Goal: Communication & Community: Answer question/provide support

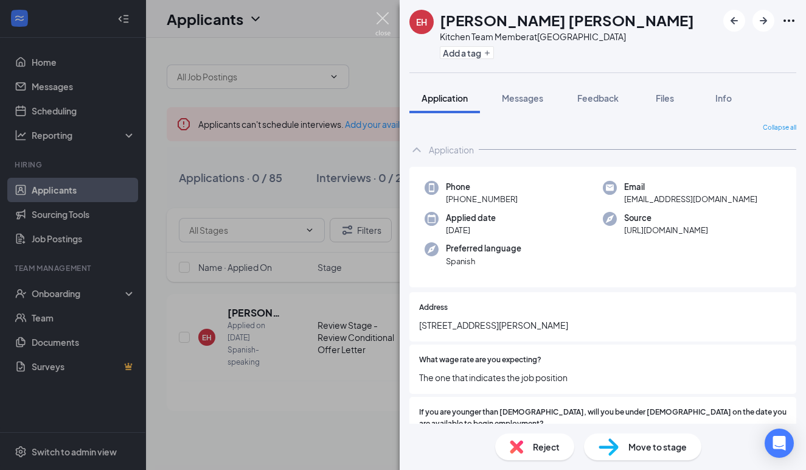
click at [385, 19] on img at bounding box center [382, 24] width 15 height 24
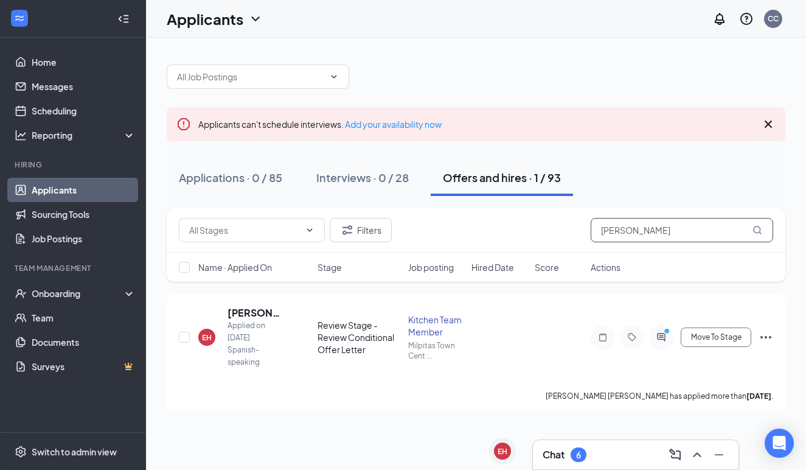
click at [659, 229] on input "[PERSON_NAME]" at bounding box center [682, 230] width 182 height 24
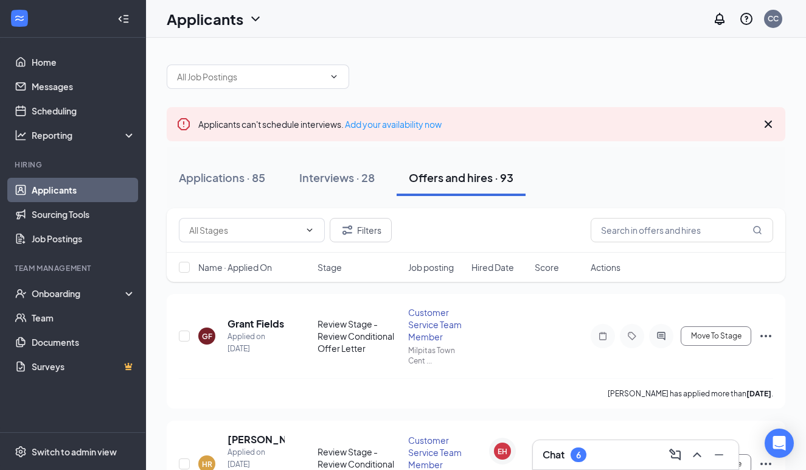
click at [467, 203] on div "Applications · 85 Interviews · 28 Offers and hires · 93" at bounding box center [476, 177] width 619 height 61
click at [365, 171] on div "Interviews · 28" at bounding box center [336, 177] width 75 height 15
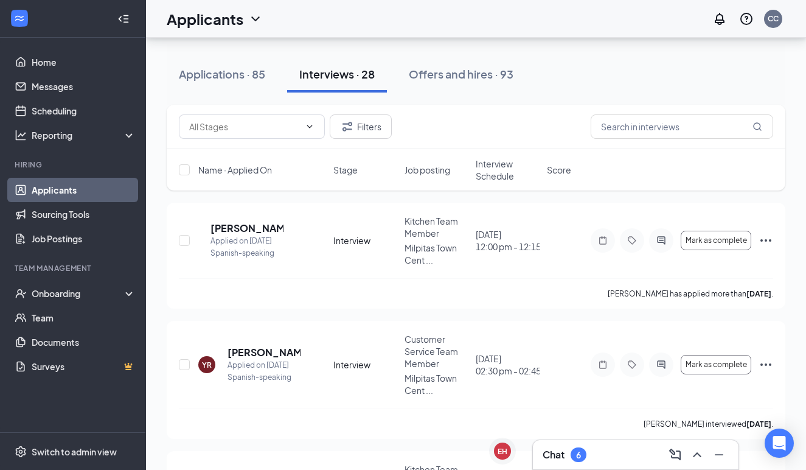
scroll to position [105, 0]
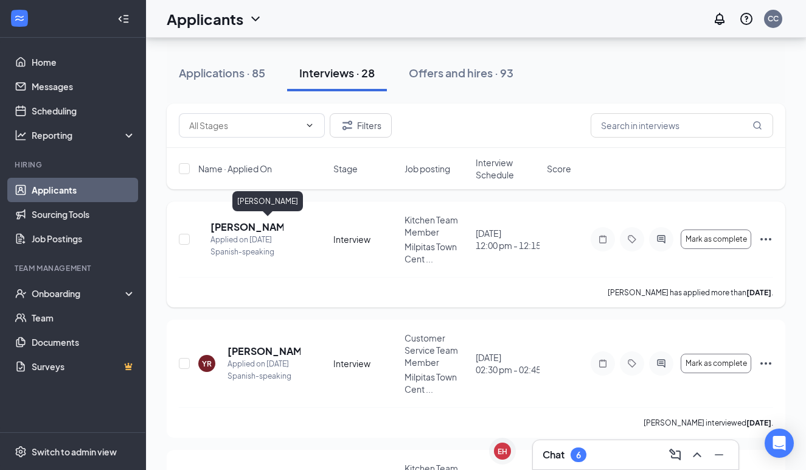
click at [275, 224] on h5 "[PERSON_NAME]" at bounding box center [246, 226] width 73 height 13
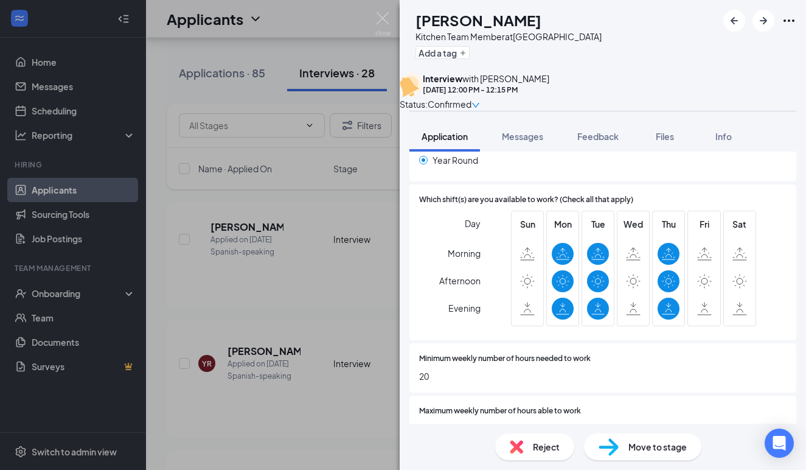
scroll to position [447, 0]
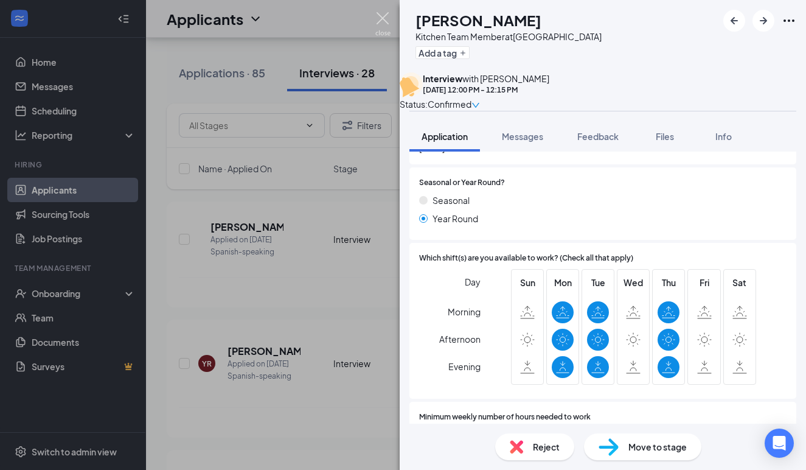
click at [384, 18] on img at bounding box center [382, 24] width 15 height 24
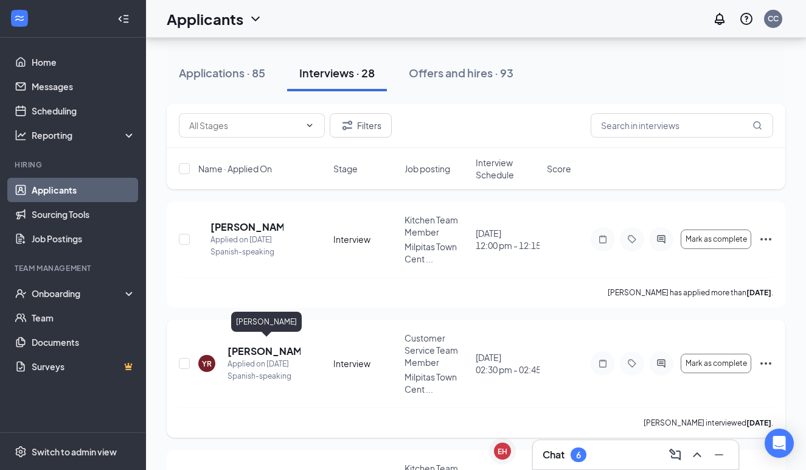
click at [264, 345] on h5 "[PERSON_NAME]" at bounding box center [263, 350] width 73 height 13
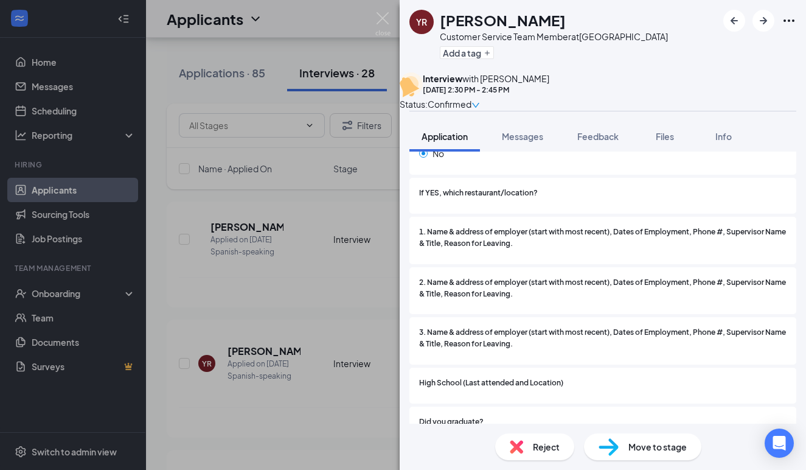
scroll to position [863, 0]
click at [392, 24] on div "YR [PERSON_NAME] Customer Service Team Member at [GEOGRAPHIC_DATA] Add a tag In…" at bounding box center [403, 235] width 806 height 470
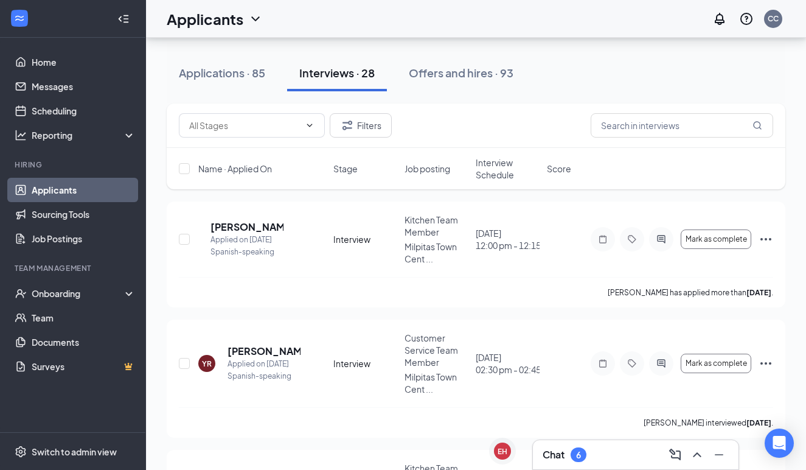
click at [389, 24] on div "Applicants CC" at bounding box center [476, 19] width 660 height 38
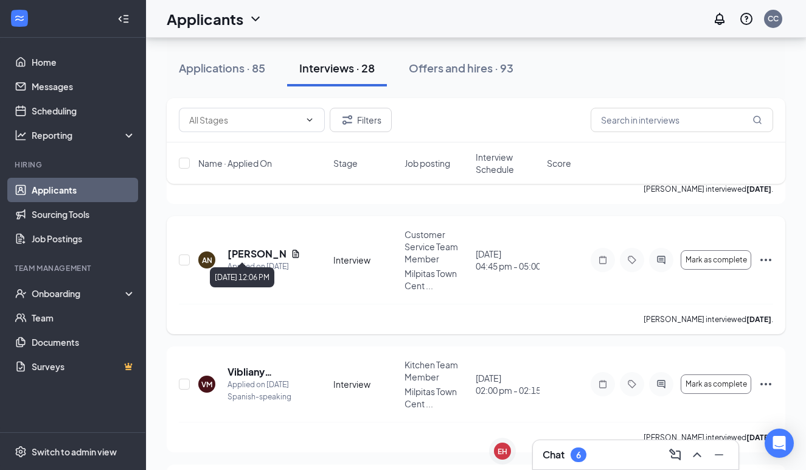
scroll to position [459, 0]
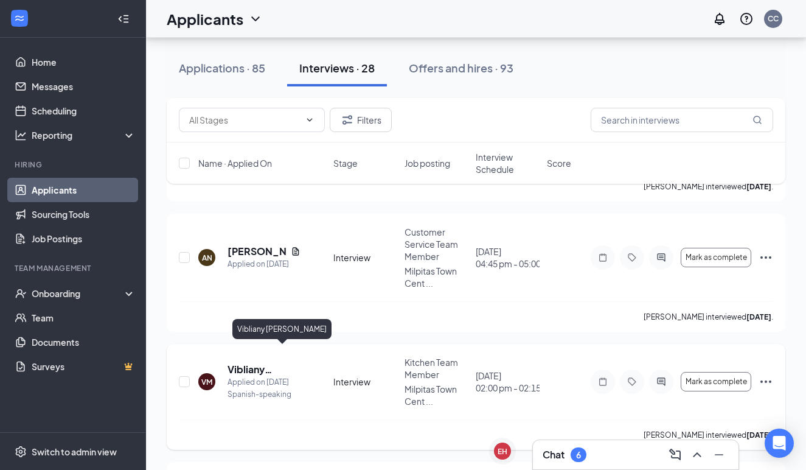
click at [251, 362] on h5 "Vibliany [PERSON_NAME]" at bounding box center [263, 368] width 73 height 13
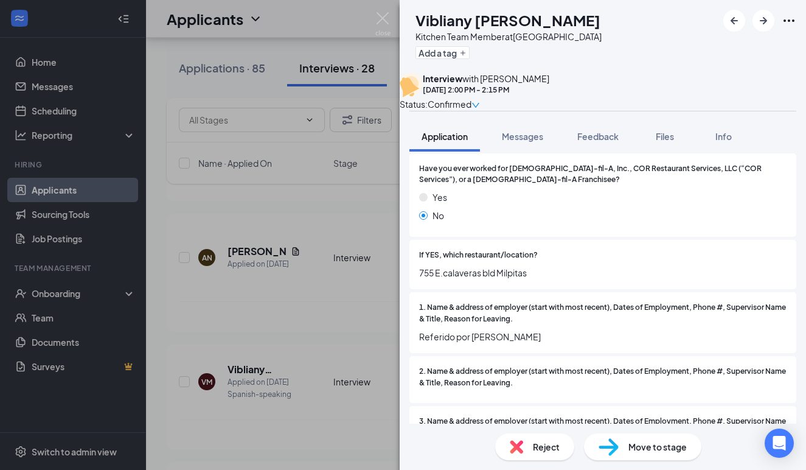
scroll to position [823, 0]
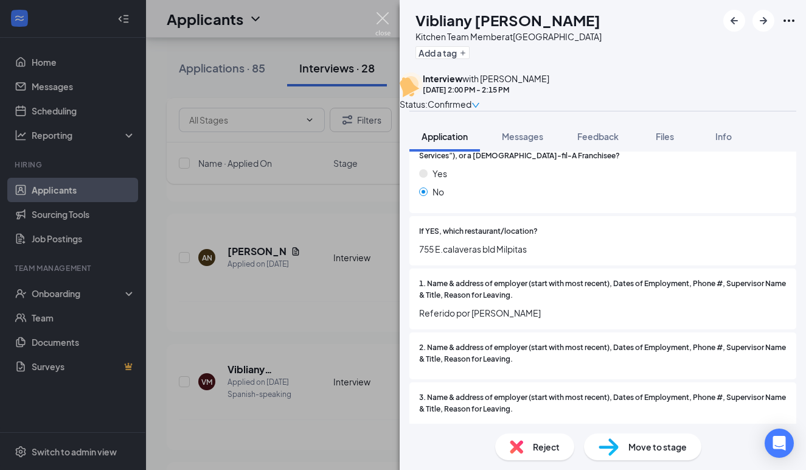
click at [386, 21] on img at bounding box center [382, 24] width 15 height 24
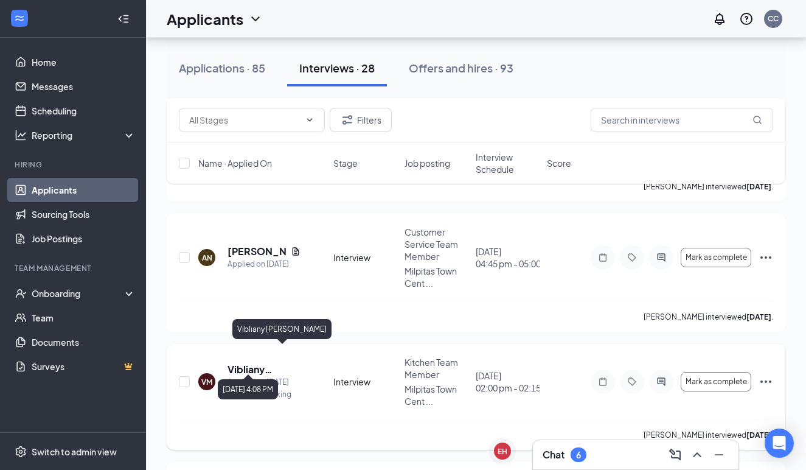
click at [249, 362] on h5 "Vibliany [PERSON_NAME]" at bounding box center [263, 368] width 73 height 13
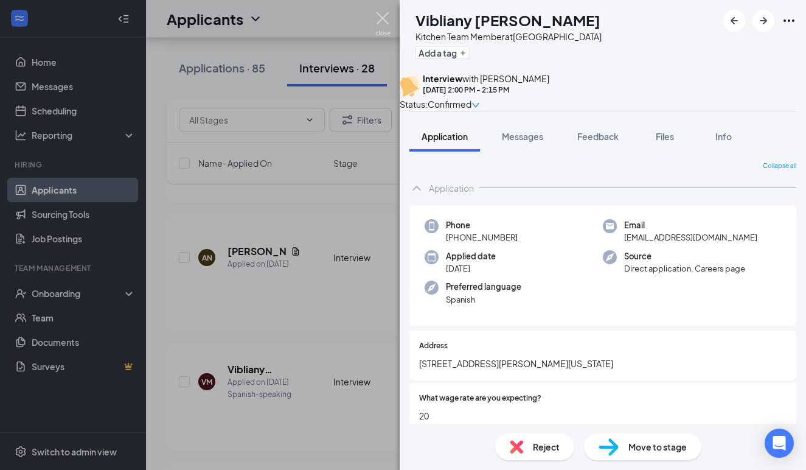
click at [381, 16] on img at bounding box center [382, 24] width 15 height 24
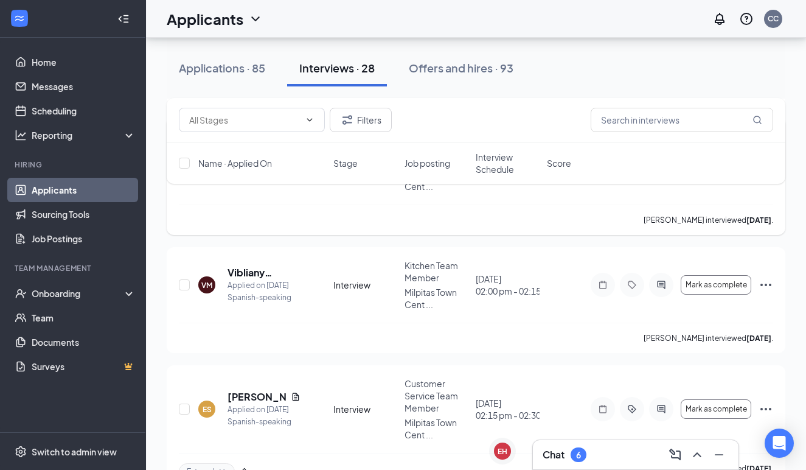
scroll to position [617, 0]
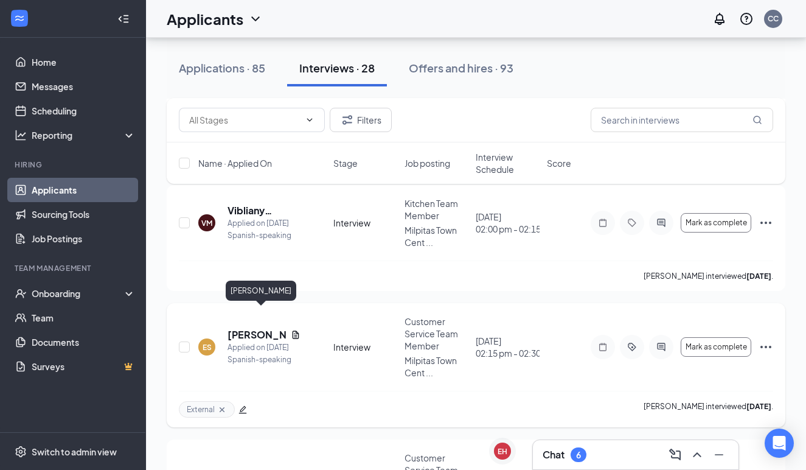
click at [241, 328] on h5 "[PERSON_NAME]" at bounding box center [256, 334] width 58 height 13
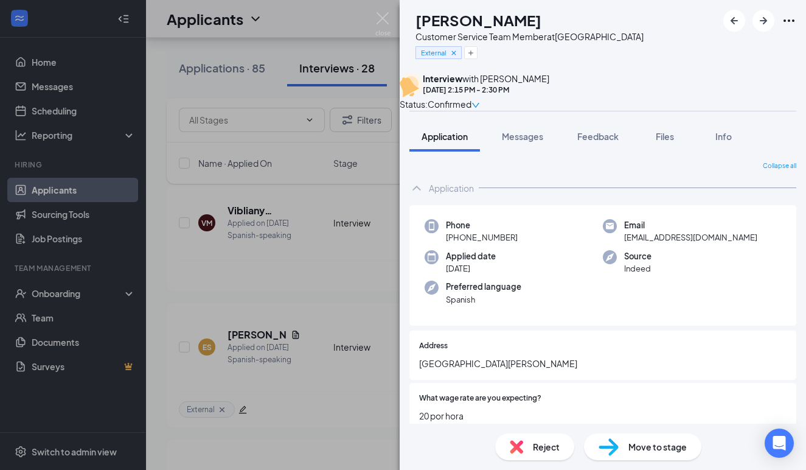
click at [390, 20] on div "ES [PERSON_NAME] Customer Service Team Member at [GEOGRAPHIC_DATA] External Int…" at bounding box center [403, 235] width 806 height 470
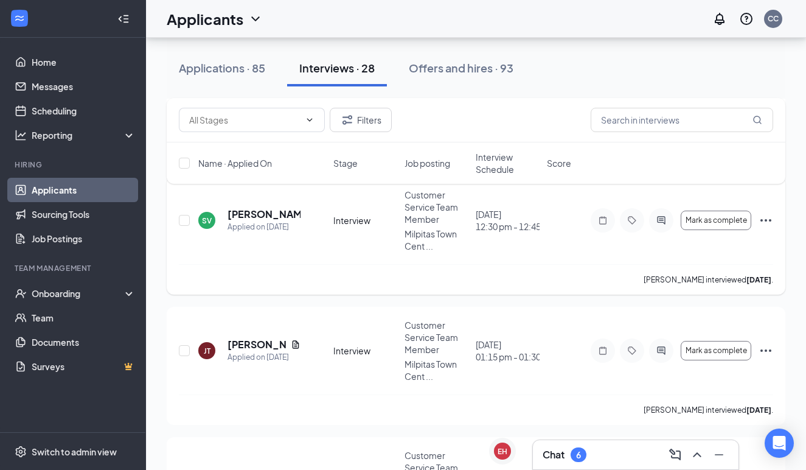
scroll to position [881, 0]
click at [689, 118] on input "text" at bounding box center [682, 120] width 182 height 24
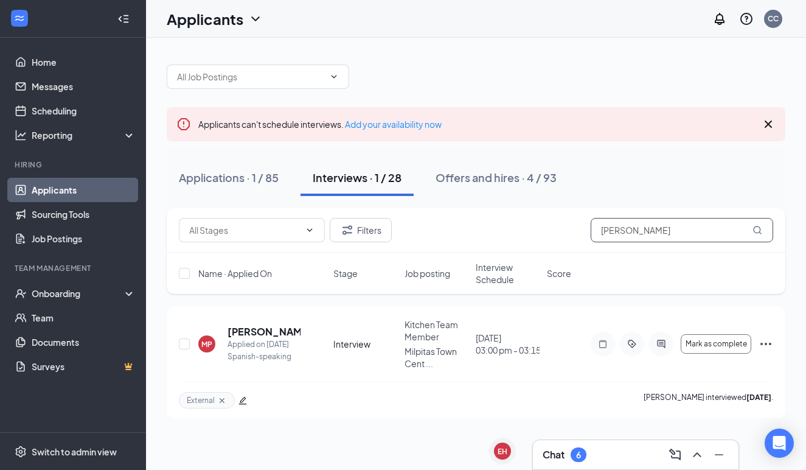
type input "[PERSON_NAME]"
drag, startPoint x: 689, startPoint y: 118, endPoint x: 271, endPoint y: 332, distance: 470.0
click at [271, 332] on h5 "[PERSON_NAME]" at bounding box center [263, 331] width 73 height 13
click at [268, 328] on h5 "[PERSON_NAME]" at bounding box center [263, 331] width 73 height 13
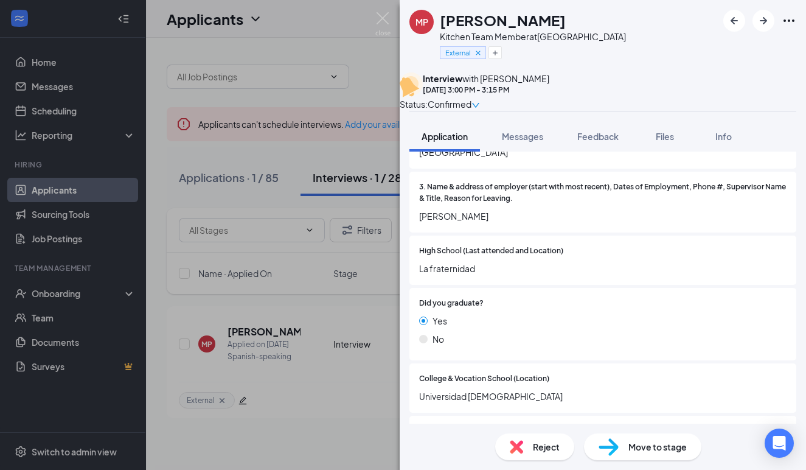
scroll to position [1075, 0]
click at [362, 313] on div "MP [PERSON_NAME] Kitchen Team Member at [GEOGRAPHIC_DATA] External Interview wi…" at bounding box center [403, 235] width 806 height 470
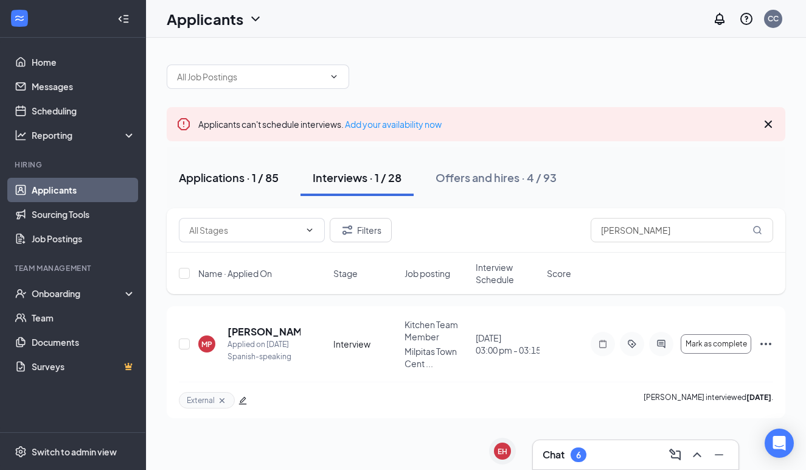
click at [266, 172] on div "Applications · 1 / 85" at bounding box center [229, 177] width 100 height 15
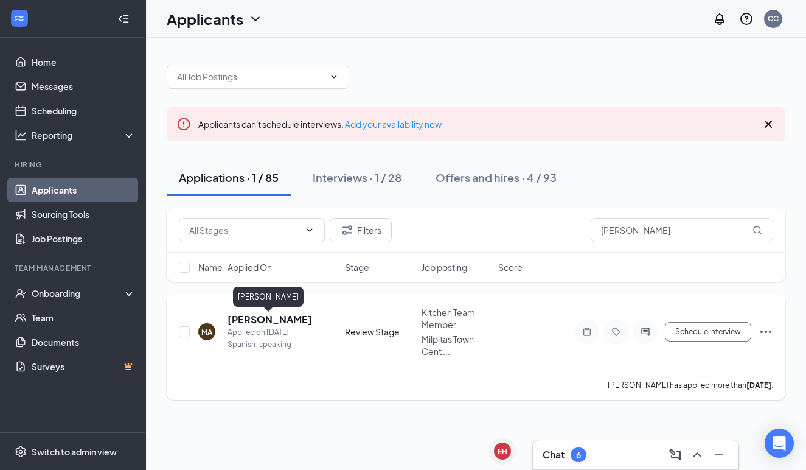
click at [283, 316] on h5 "[PERSON_NAME]" at bounding box center [269, 319] width 85 height 13
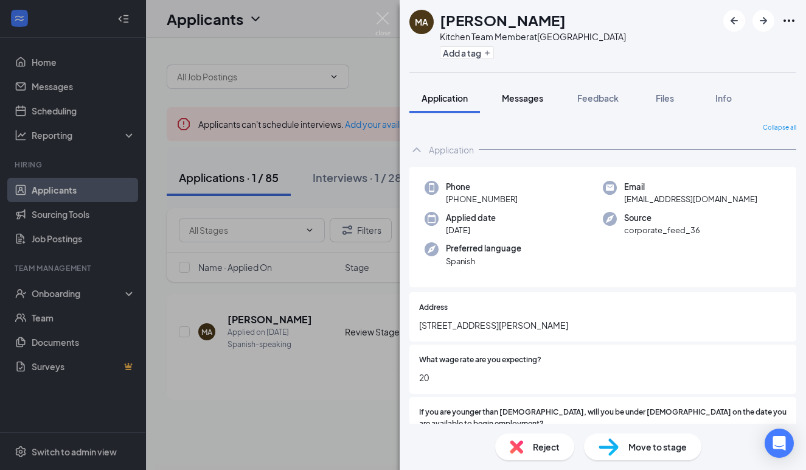
click at [524, 103] on div "Messages" at bounding box center [522, 98] width 41 height 12
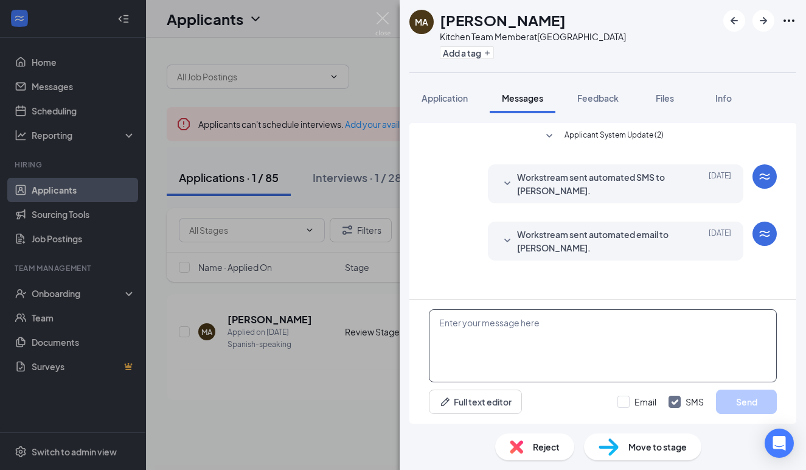
click at [501, 318] on textarea at bounding box center [603, 345] width 348 height 73
type textarea "[PERSON_NAME]! Esperamos que [PERSON_NAME]"
